Goal: Obtain resource: Download file/media

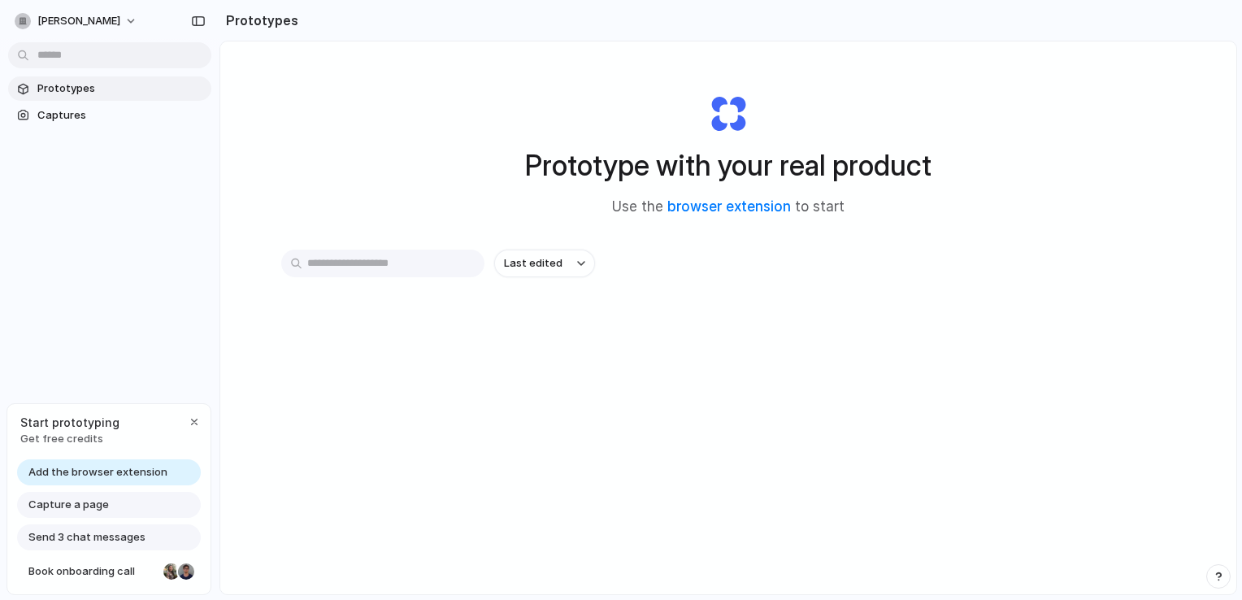
click at [386, 268] on input "text" at bounding box center [382, 264] width 203 height 28
click at [198, 424] on div "button" at bounding box center [194, 421] width 13 height 13
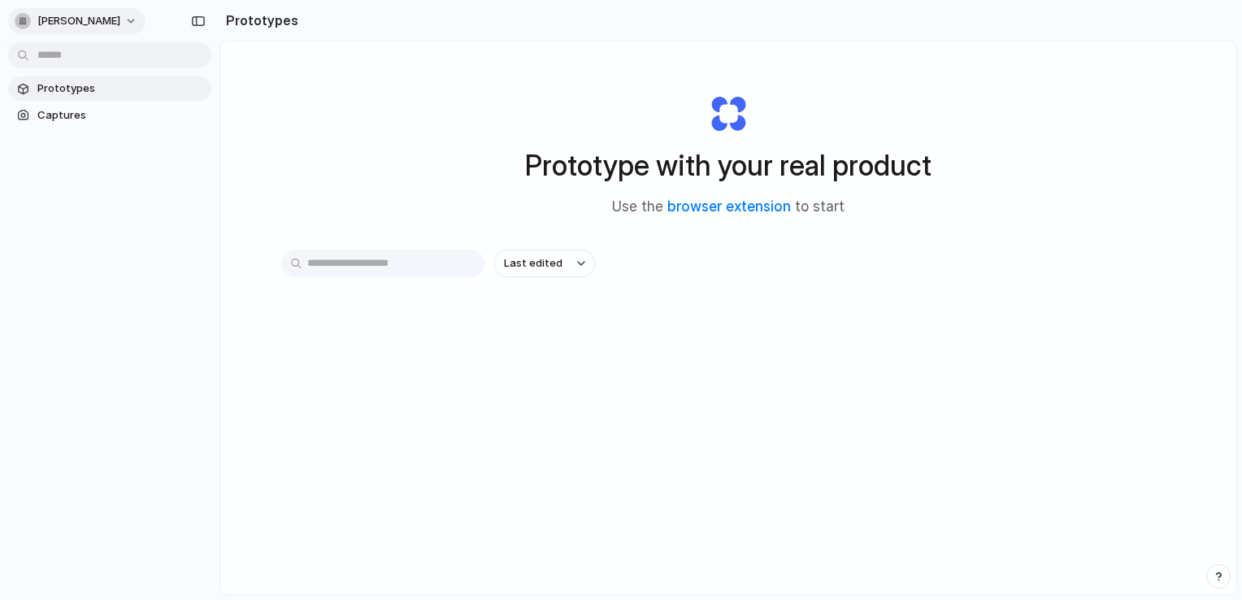
click at [119, 20] on button "[PERSON_NAME]" at bounding box center [76, 21] width 137 height 26
drag, startPoint x: 319, startPoint y: 12, endPoint x: 779, endPoint y: 93, distance: 466.3
click at [779, 93] on div "Prototype with your real product Use the browser extension to start" at bounding box center [728, 149] width 650 height 176
click at [712, 209] on link "browser extension" at bounding box center [729, 206] width 124 height 16
